Goal: Task Accomplishment & Management: Use online tool/utility

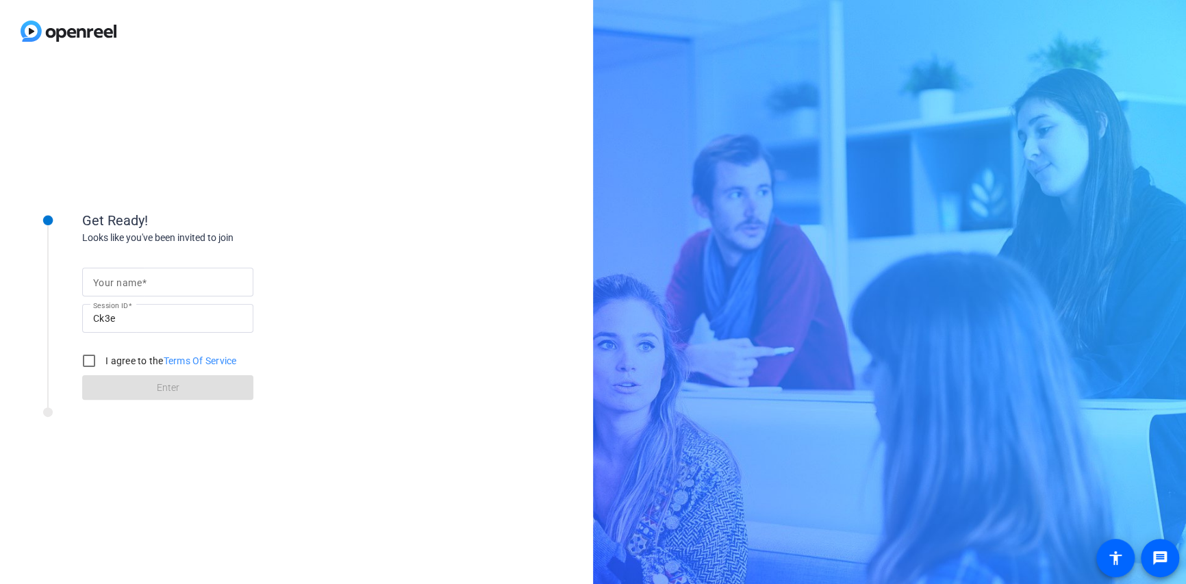
click at [121, 284] on mat-label "Your name" at bounding box center [117, 282] width 49 height 11
click at [121, 284] on input "Your name" at bounding box center [167, 282] width 149 height 16
type input "[PERSON_NAME]"
click at [89, 358] on input "I agree to the Terms Of Service" at bounding box center [88, 360] width 27 height 27
checkbox input "true"
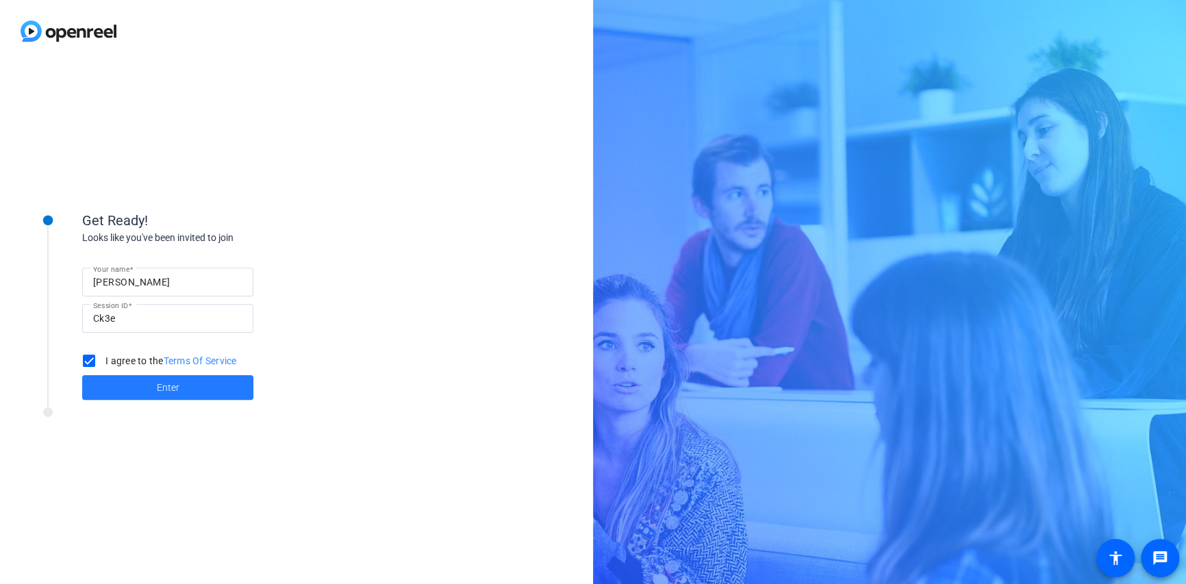
click at [162, 390] on span "Enter" at bounding box center [168, 388] width 23 height 14
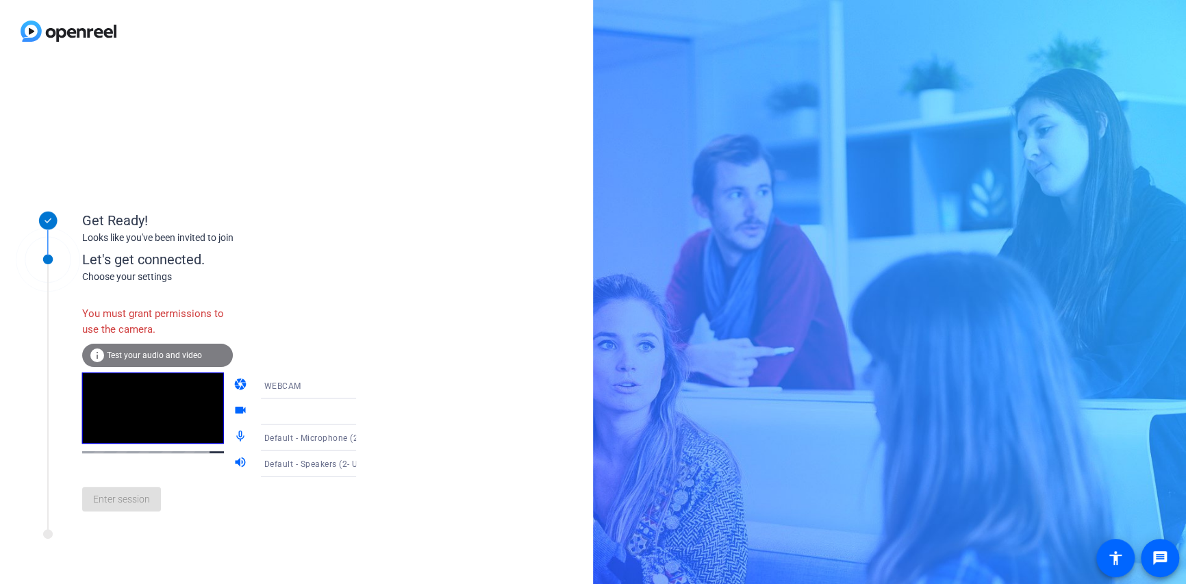
click at [152, 354] on span "Test your audio and video" at bounding box center [154, 356] width 95 height 10
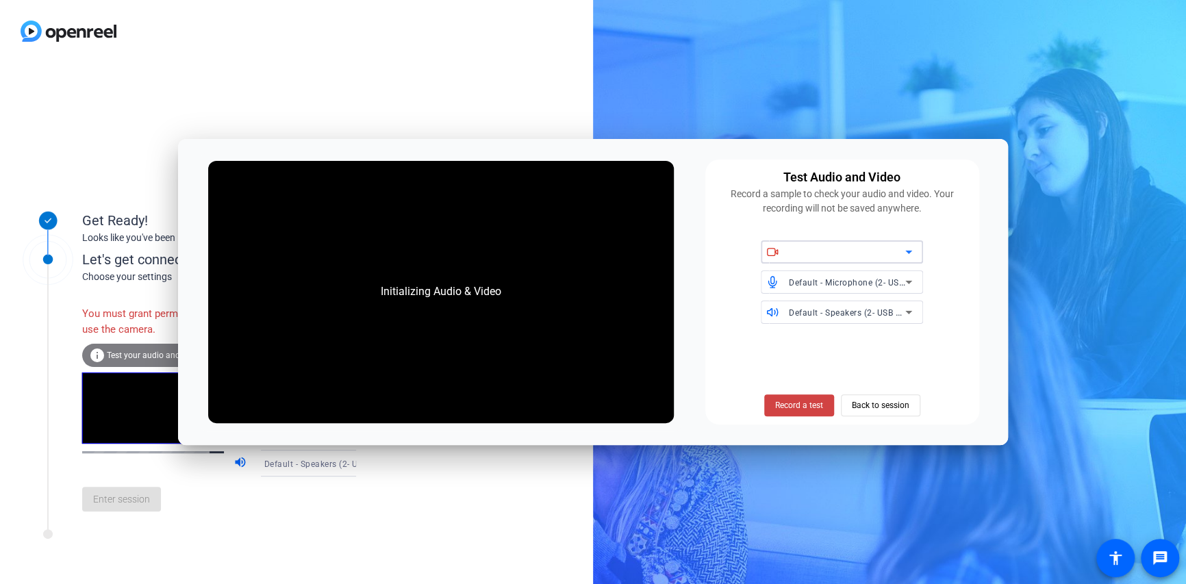
click at [907, 251] on icon at bounding box center [909, 252] width 16 height 16
click at [879, 400] on span "Back to session" at bounding box center [881, 405] width 58 height 26
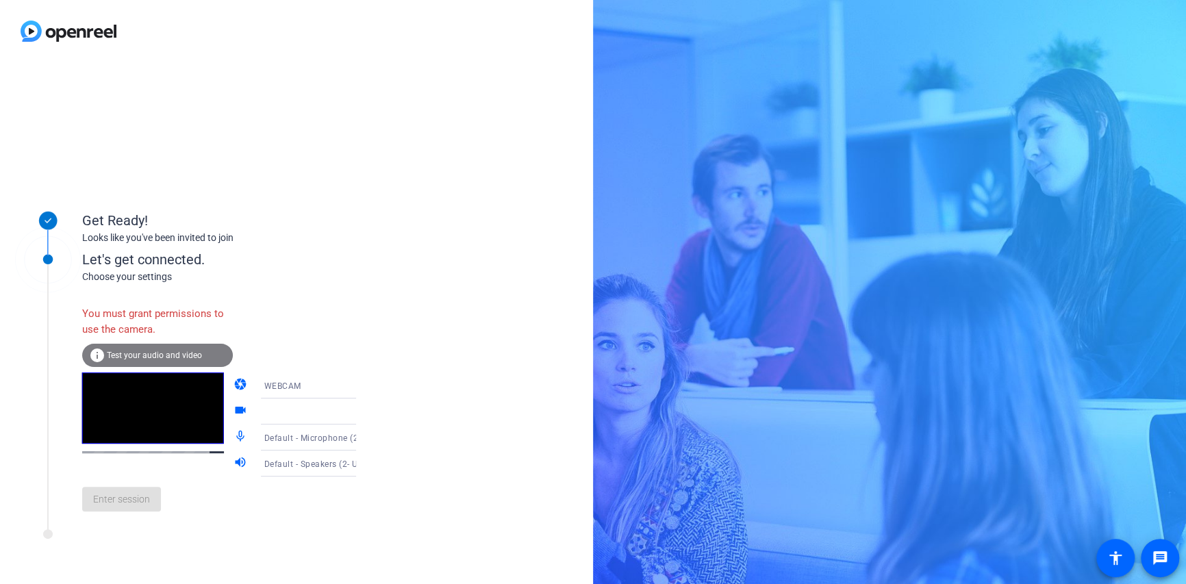
click at [362, 388] on icon at bounding box center [370, 385] width 16 height 16
click at [271, 440] on span "DESKTOP" at bounding box center [263, 439] width 38 height 16
drag, startPoint x: 179, startPoint y: 499, endPoint x: 220, endPoint y: 100, distance: 400.7
click at [220, 100] on div "Get Ready! Looks like you've been invited to join Let's get connected. Choose y…" at bounding box center [296, 323] width 593 height 522
click at [366, 464] on icon at bounding box center [369, 463] width 7 height 3
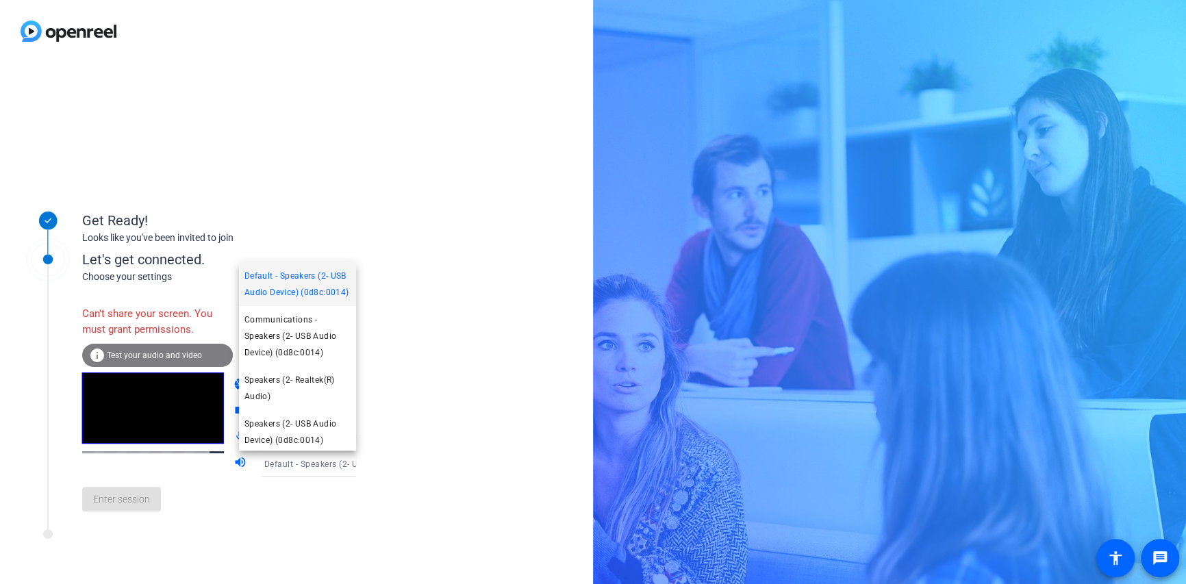
click at [341, 464] on div at bounding box center [593, 292] width 1186 height 584
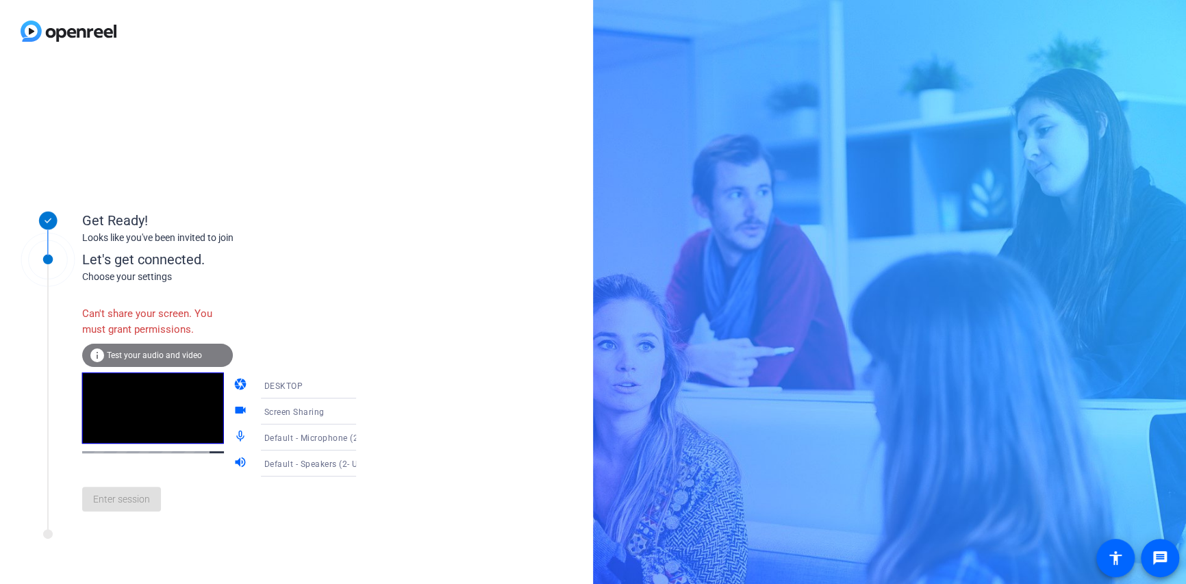
click at [138, 357] on span "Test your audio and video" at bounding box center [154, 356] width 95 height 10
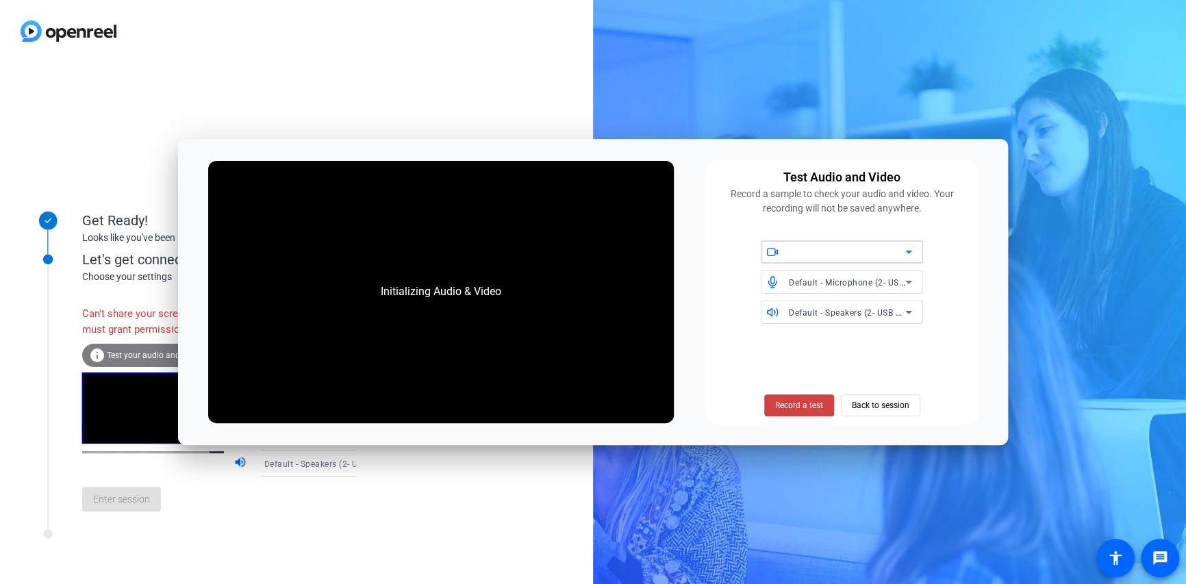
drag, startPoint x: 880, startPoint y: 407, endPoint x: 901, endPoint y: 389, distance: 28.2
click at [881, 407] on span "Back to session" at bounding box center [881, 405] width 58 height 26
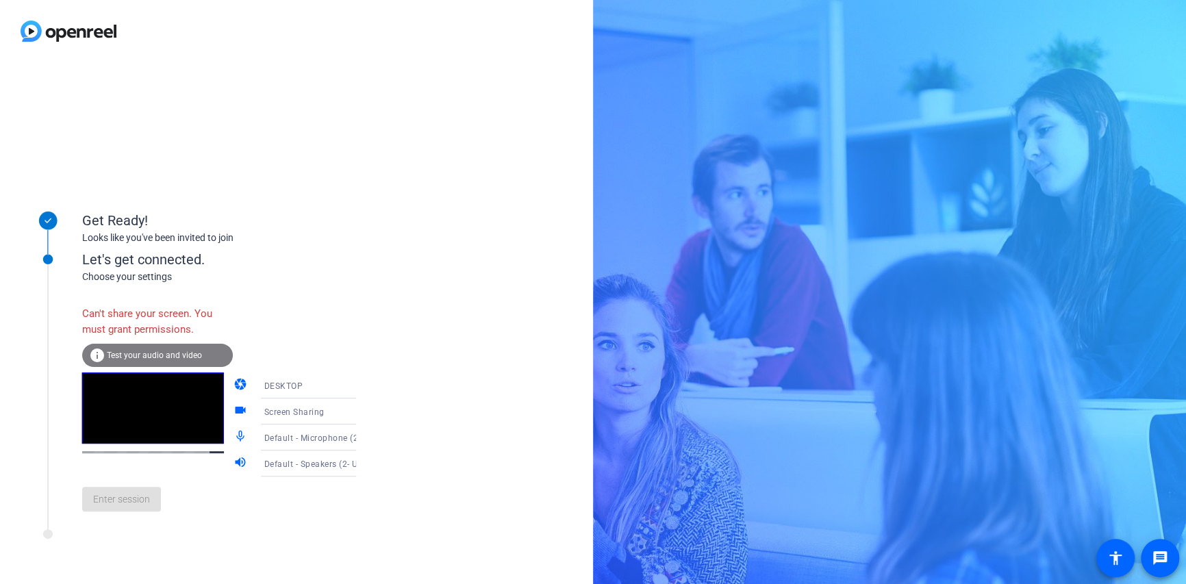
click at [366, 414] on icon at bounding box center [369, 411] width 7 height 3
click at [291, 242] on div at bounding box center [593, 292] width 1186 height 584
click at [136, 355] on span "Test your audio and video" at bounding box center [154, 356] width 95 height 10
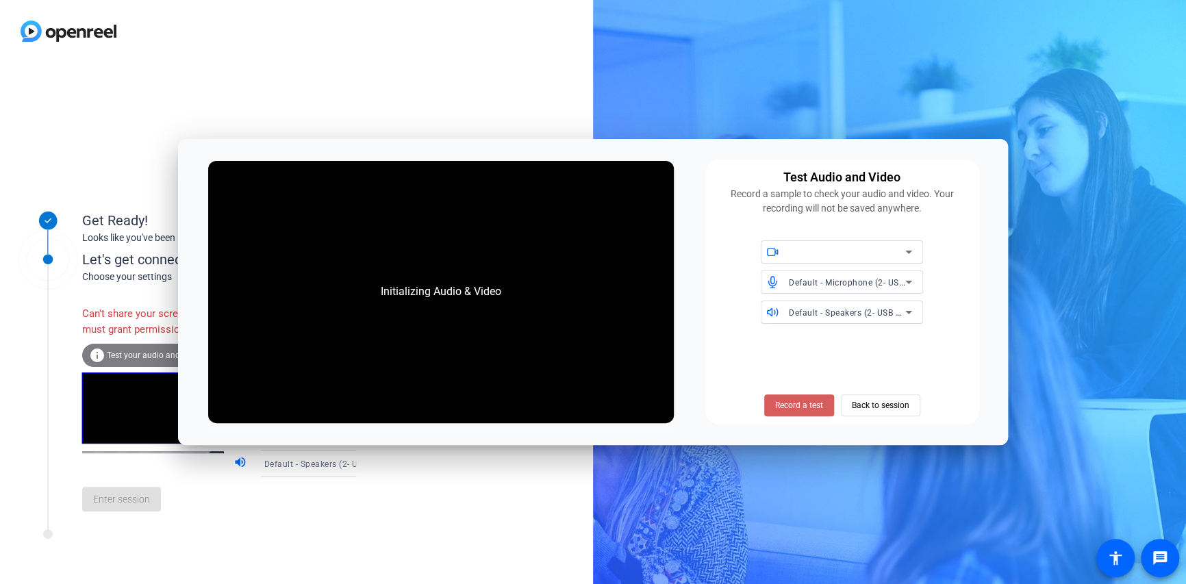
click at [798, 409] on span "Record a test" at bounding box center [799, 405] width 48 height 12
click at [873, 410] on span "Back to session" at bounding box center [881, 405] width 58 height 26
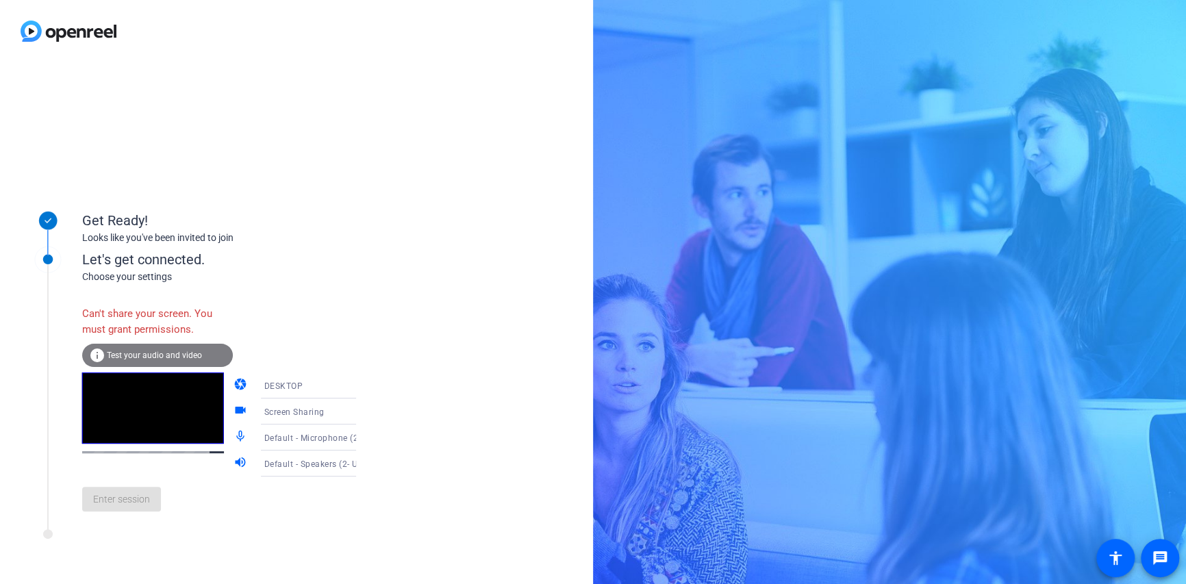
click at [362, 138] on div "Get Ready! Looks like you've been invited to join Let's get connected. Choose y…" at bounding box center [296, 323] width 593 height 522
click at [366, 158] on div "Get Ready! Looks like you've been invited to join Let's get connected. Choose y…" at bounding box center [296, 323] width 593 height 522
click at [129, 507] on div "Enter session" at bounding box center [233, 499] width 302 height 45
click at [305, 240] on div "Looks like you've been invited to join" at bounding box center [219, 238] width 274 height 14
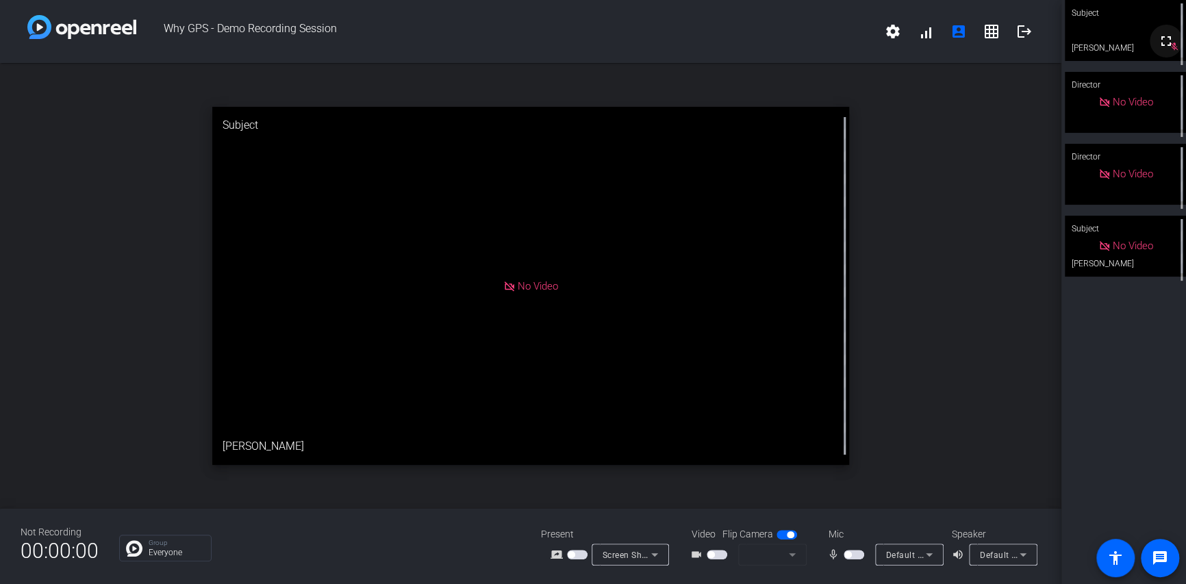
click at [1169, 54] on button "fullscreen" at bounding box center [1166, 41] width 33 height 33
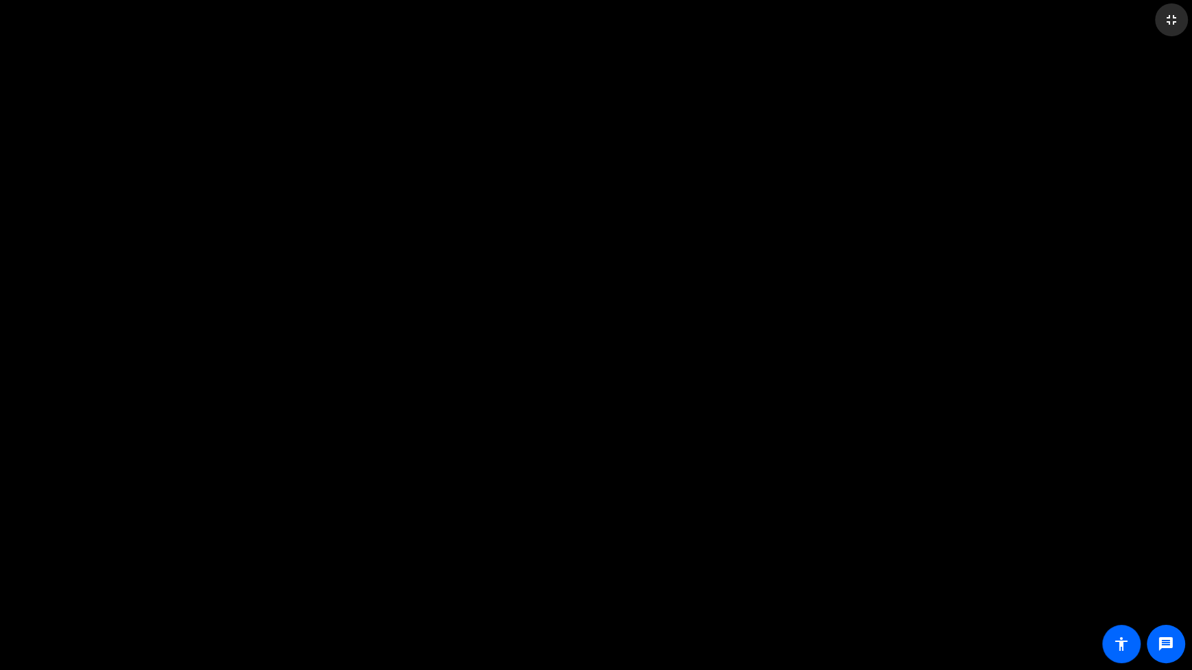
click at [1170, 21] on mat-icon "fullscreen_exit" at bounding box center [1171, 20] width 16 height 16
